Goal: Task Accomplishment & Management: Manage account settings

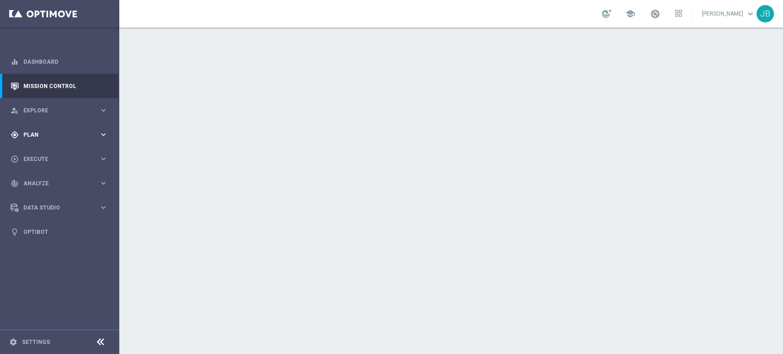
click at [40, 136] on span "Plan" at bounding box center [61, 135] width 76 height 6
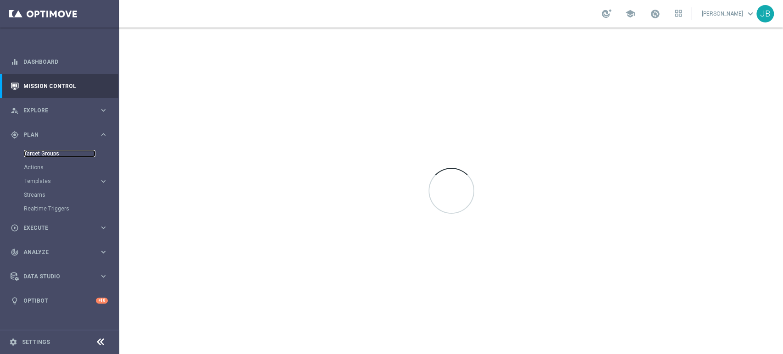
click at [51, 156] on link "Target Groups" at bounding box center [60, 153] width 72 height 7
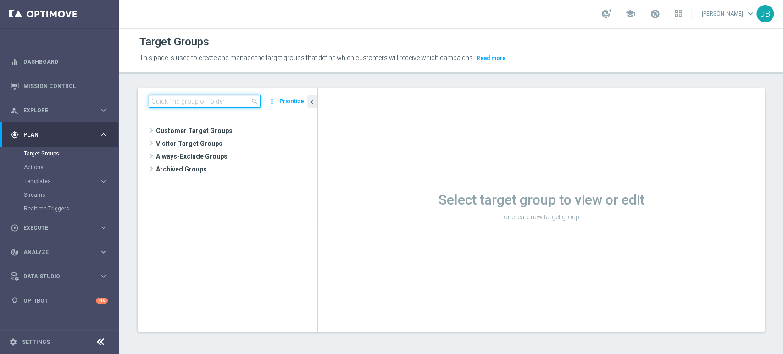
click at [223, 97] on input at bounding box center [205, 101] width 112 height 13
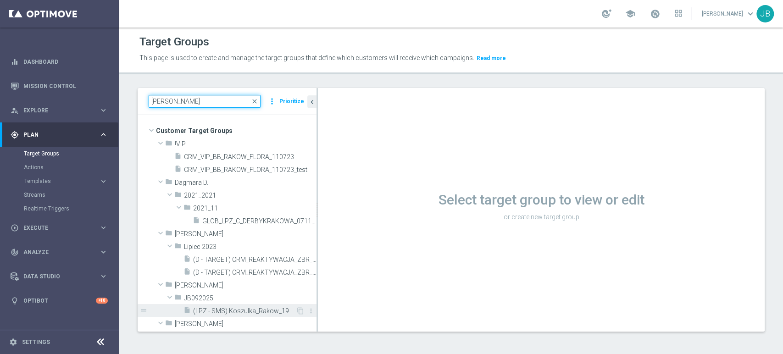
type input "[PERSON_NAME]"
click at [258, 307] on span "(LPZ - SMS) Koszulka_Rakow_19092025" at bounding box center [244, 311] width 103 height 8
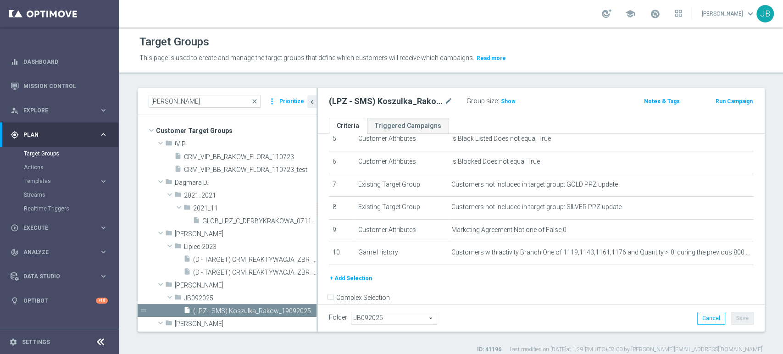
scroll to position [130, 0]
click at [501, 100] on span "Show" at bounding box center [508, 101] width 15 height 6
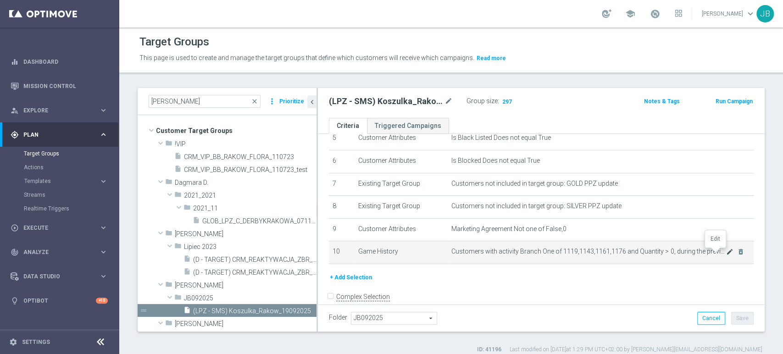
click at [726, 255] on icon "mode_edit" at bounding box center [729, 251] width 7 height 7
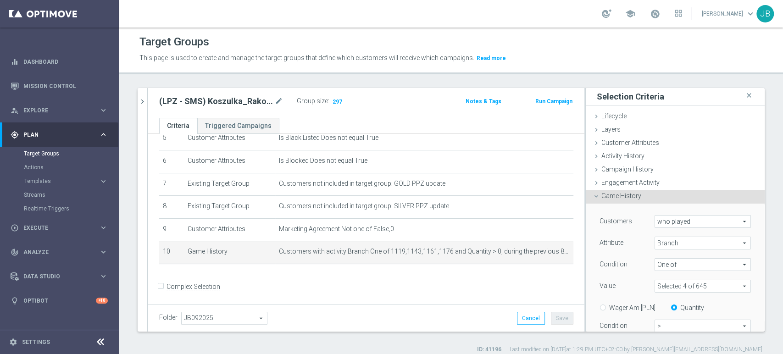
scroll to position [213, 0]
